Goal: Navigation & Orientation: Find specific page/section

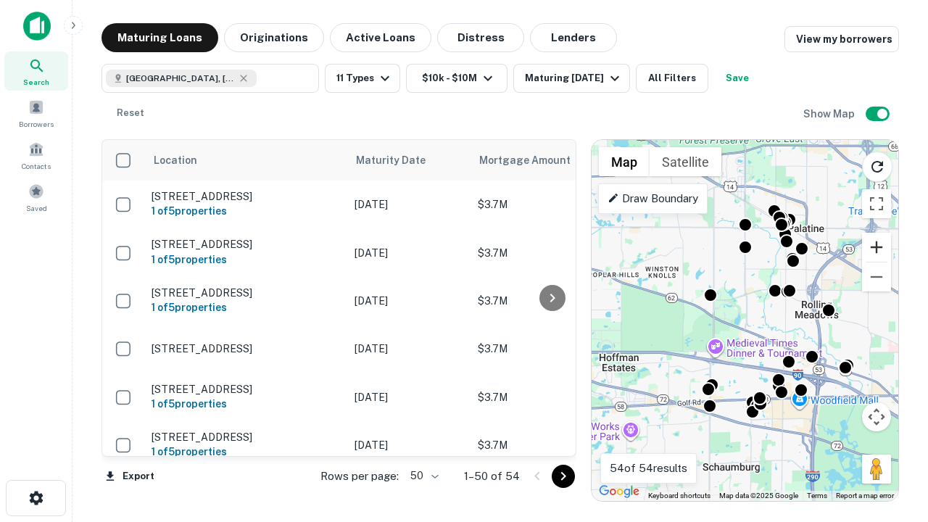
click at [877, 247] on button "Zoom in" at bounding box center [876, 247] width 29 height 29
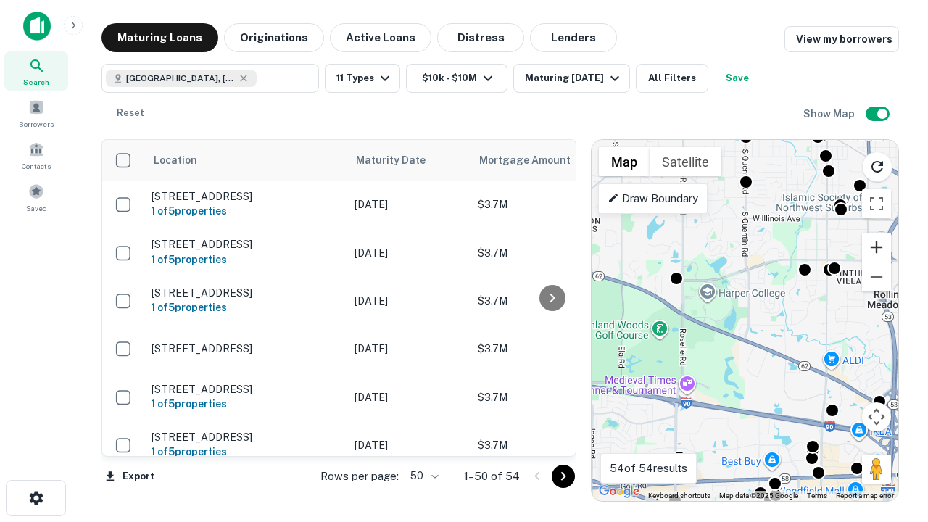
click at [877, 247] on button "Zoom in" at bounding box center [876, 247] width 29 height 29
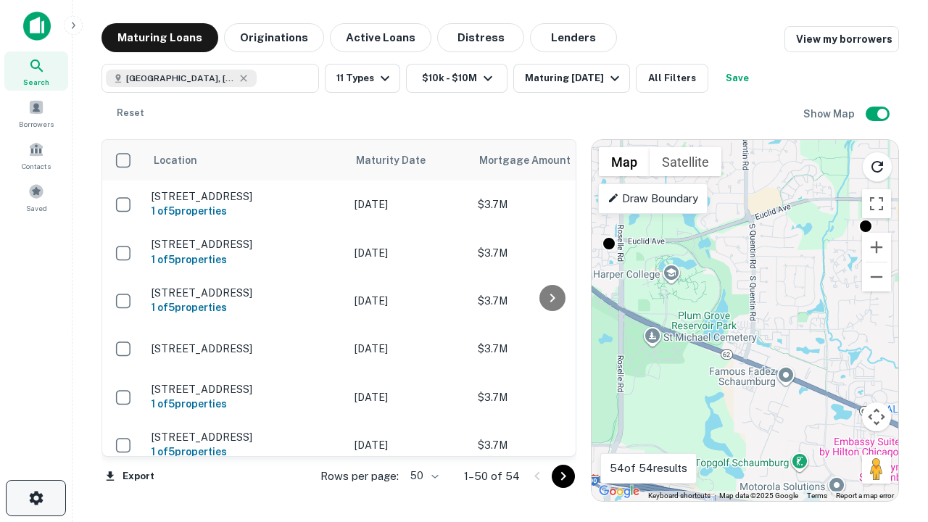
click at [36, 498] on icon "button" at bounding box center [36, 497] width 17 height 17
